Goal: Check status: Check status

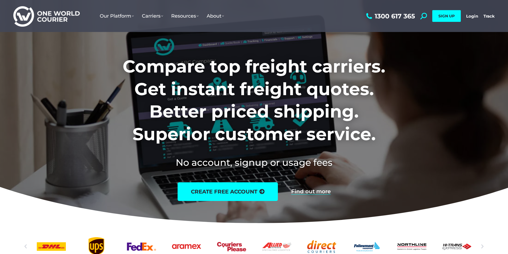
click at [474, 19] on div "1300 617 365 Search: *** SIGN UP Login Login Track Track SIGN UP" at bounding box center [430, 16] width 130 height 32
click at [474, 18] on link "Login" at bounding box center [472, 16] width 12 height 5
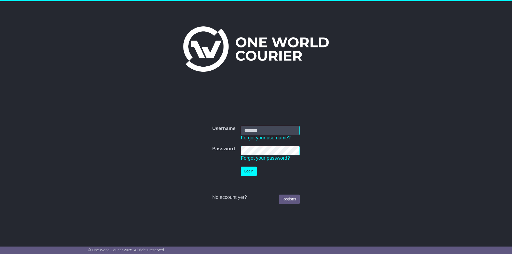
type input "*********"
click at [246, 170] on button "Login" at bounding box center [249, 171] width 16 height 9
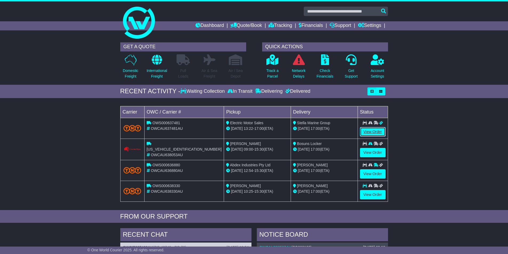
click at [374, 132] on link "View Order" at bounding box center [373, 131] width 26 height 9
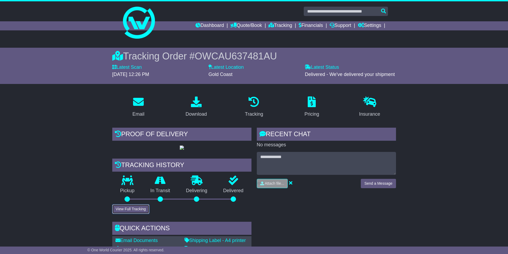
click at [137, 214] on button "View Full Tracking" at bounding box center [130, 209] width 37 height 9
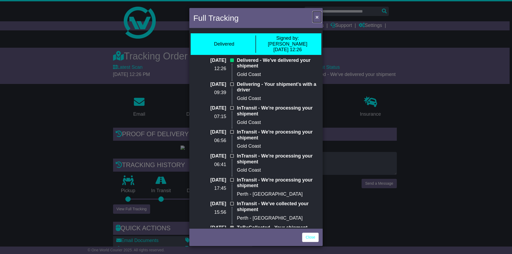
click at [316, 17] on span "×" at bounding box center [317, 17] width 3 height 6
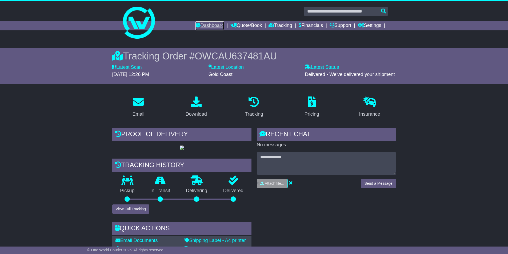
click at [207, 25] on link "Dashboard" at bounding box center [210, 25] width 29 height 9
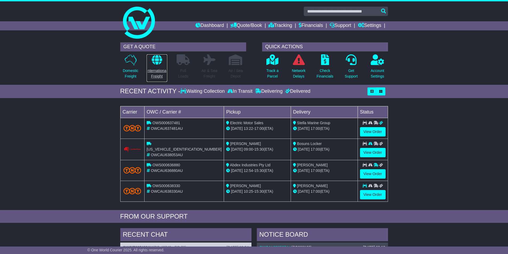
click at [157, 62] on icon at bounding box center [157, 59] width 10 height 11
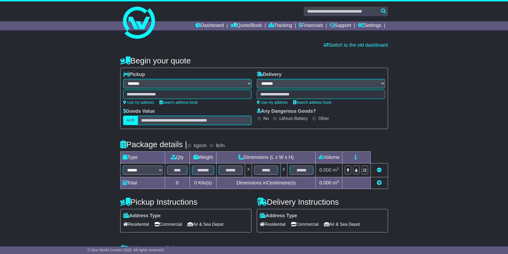
select select "**"
click at [205, 26] on link "Dashboard" at bounding box center [210, 25] width 29 height 9
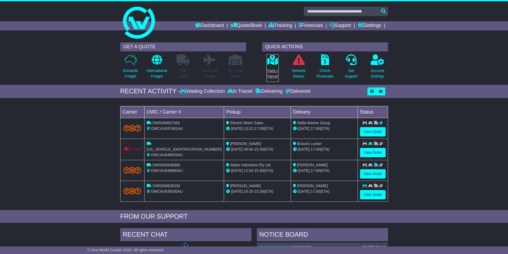
click at [270, 63] on icon at bounding box center [273, 59] width 12 height 11
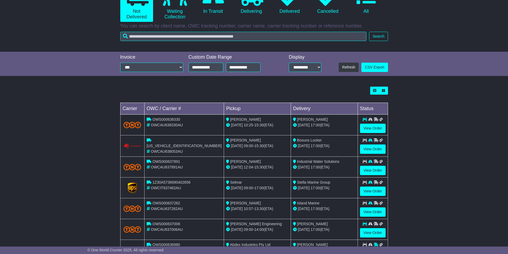
scroll to position [107, 0]
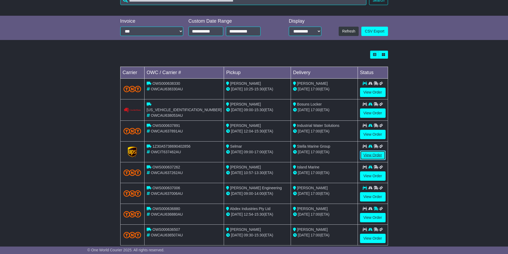
click at [369, 157] on link "View Order" at bounding box center [373, 155] width 26 height 9
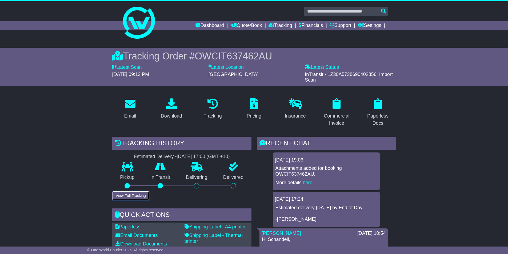
click at [140, 197] on button "View Full Tracking" at bounding box center [130, 195] width 37 height 9
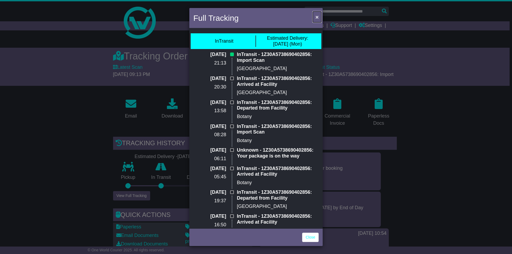
click at [317, 17] on span "×" at bounding box center [317, 17] width 3 height 6
